Goal: Transaction & Acquisition: Purchase product/service

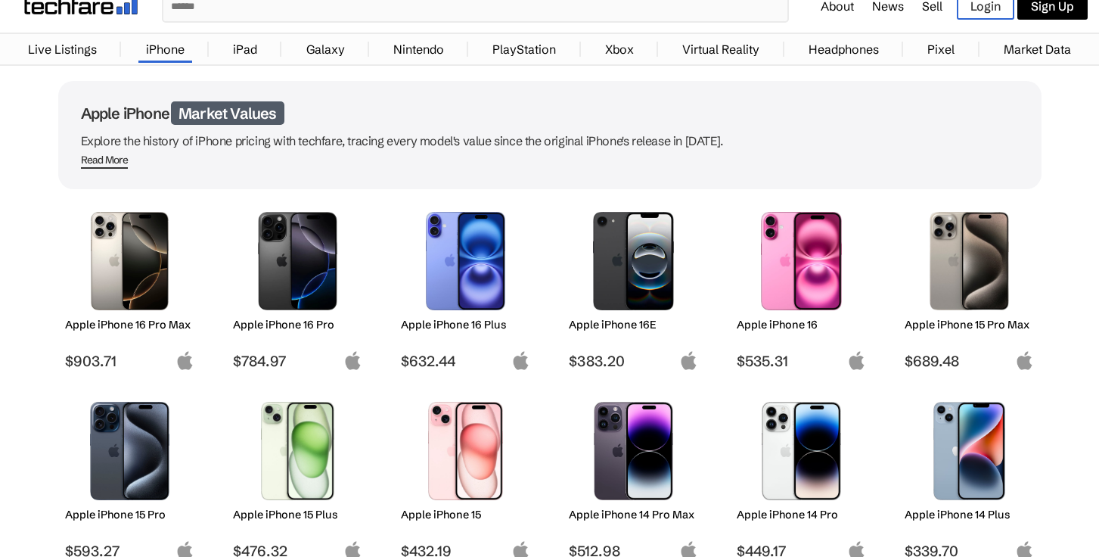
scroll to position [307, 0]
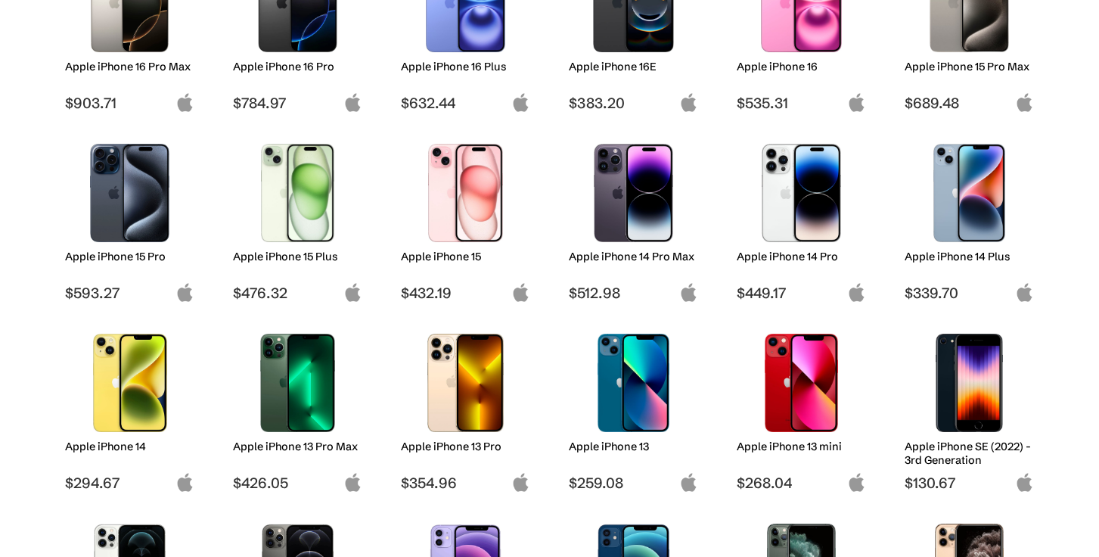
click at [149, 203] on img at bounding box center [129, 193] width 107 height 98
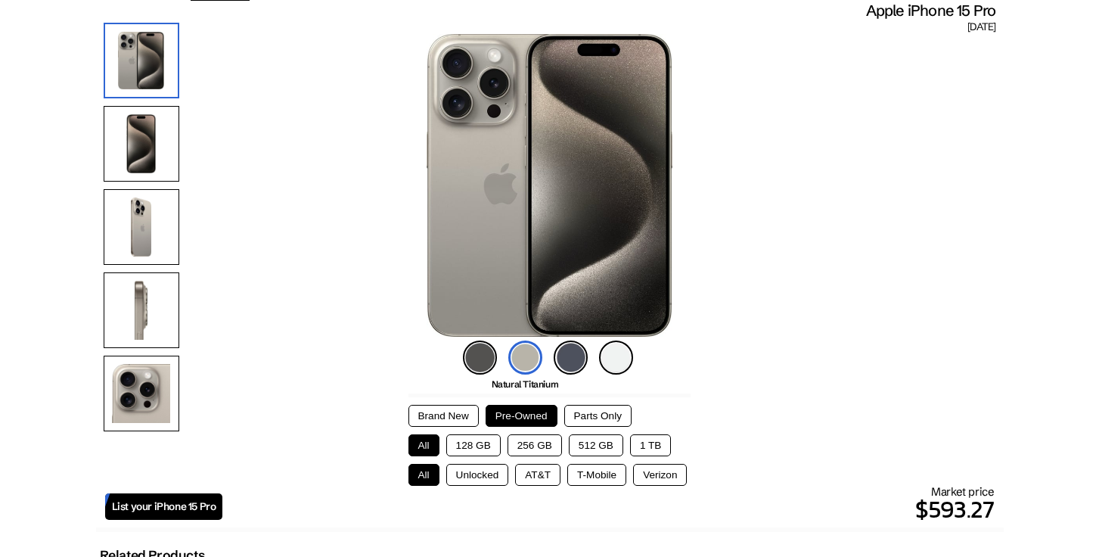
click at [569, 359] on img at bounding box center [571, 357] width 34 height 34
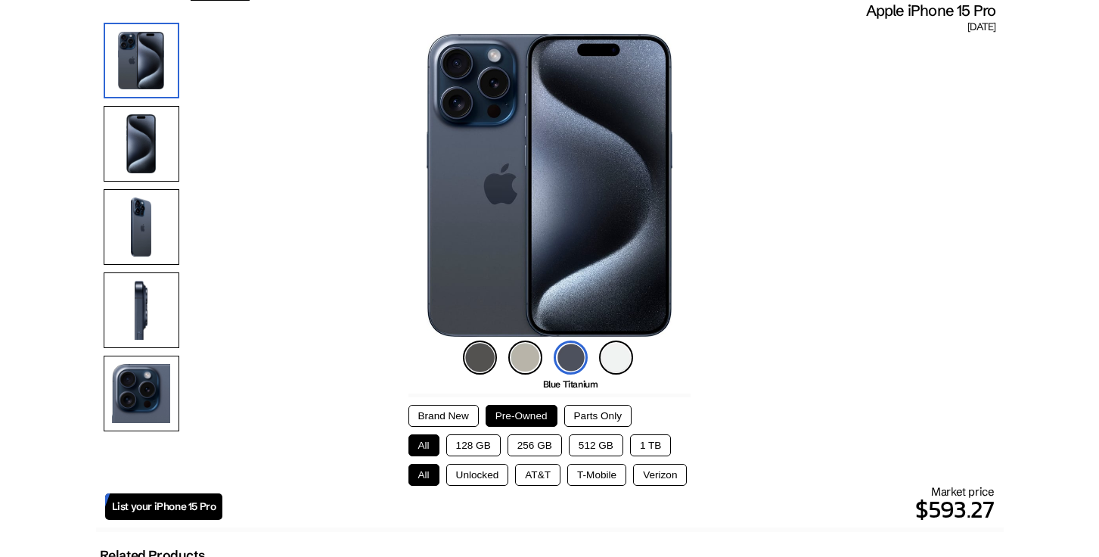
click at [481, 358] on img at bounding box center [480, 357] width 34 height 34
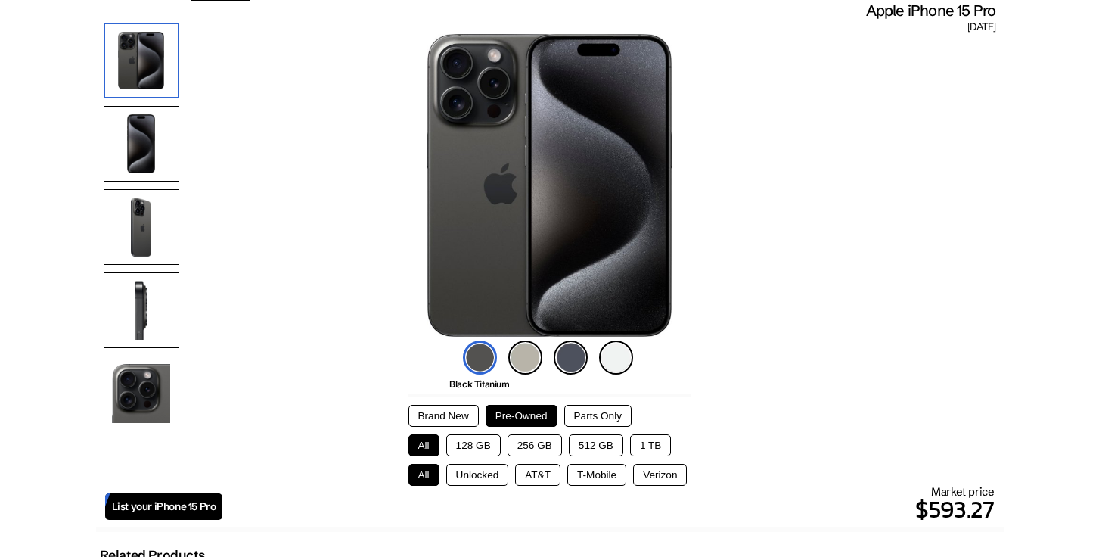
click at [529, 440] on button "256 GB" at bounding box center [534, 445] width 54 height 22
click at [481, 476] on button "Unlocked" at bounding box center [477, 475] width 63 height 22
